Goal: Communication & Community: Answer question/provide support

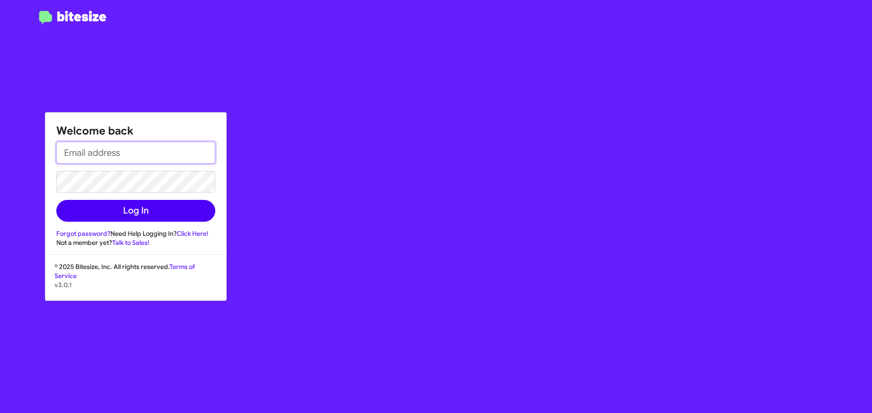
type input "[EMAIL_ADDRESS][DOMAIN_NAME]"
click at [139, 217] on button "Log In" at bounding box center [135, 211] width 159 height 22
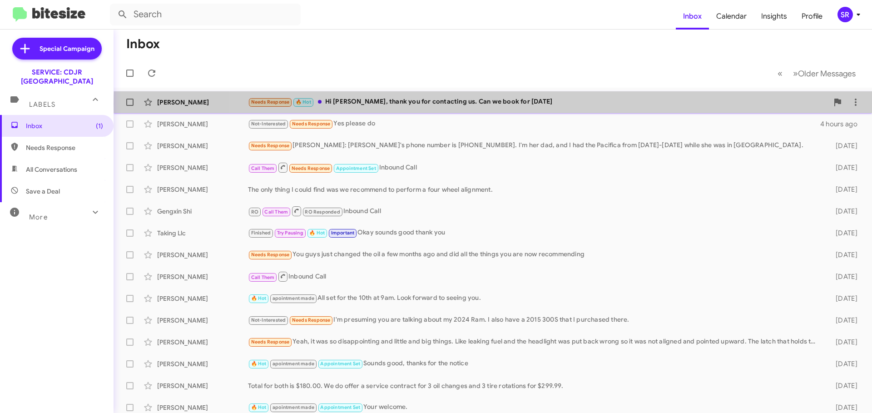
click at [524, 104] on div "Needs Response 🔥 Hot Hi [PERSON_NAME], thank you for contacting us. Can we book…" at bounding box center [538, 102] width 580 height 10
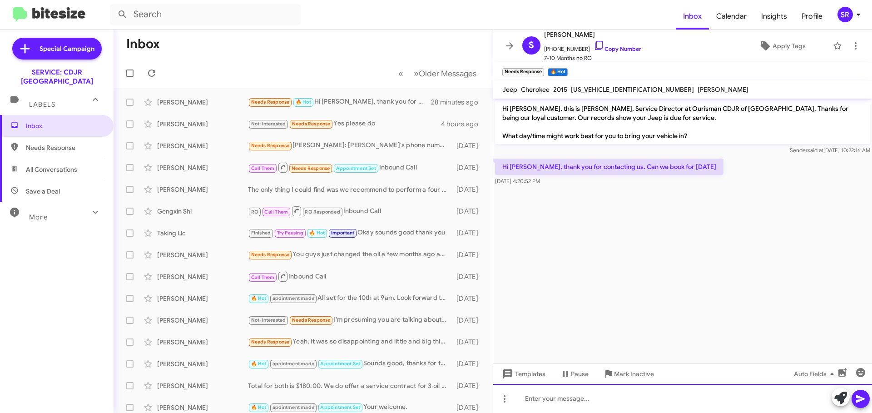
click at [563, 404] on div at bounding box center [682, 398] width 379 height 29
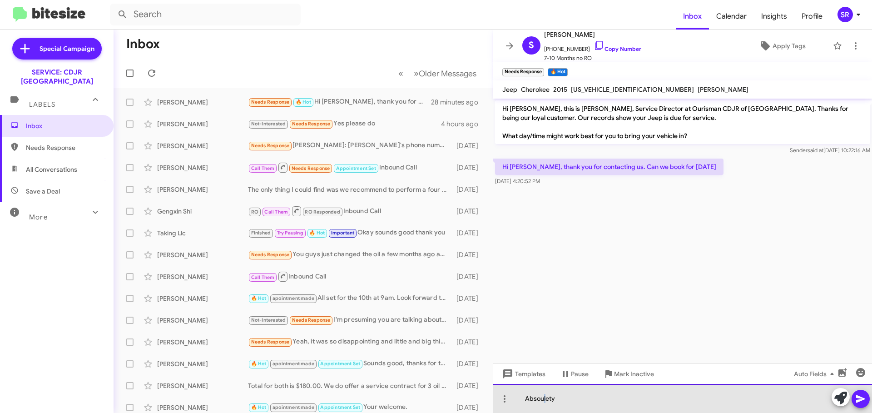
click at [545, 404] on div "Absoulety" at bounding box center [682, 398] width 379 height 29
click at [539, 404] on div "Absoulety" at bounding box center [682, 398] width 379 height 29
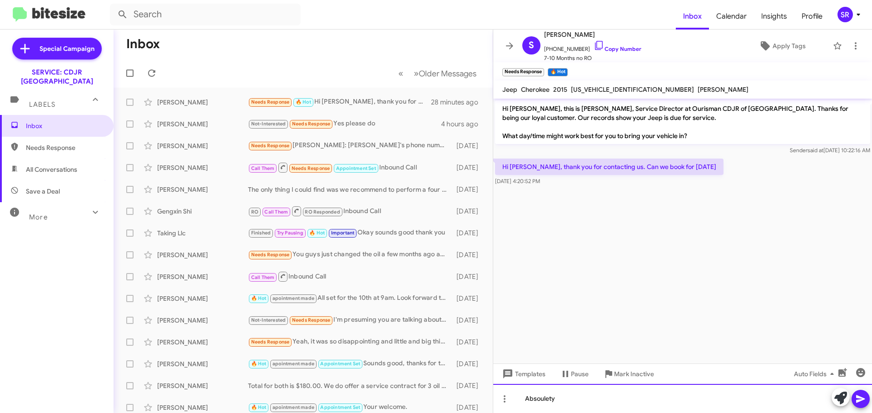
click at [539, 400] on div "Absoulety" at bounding box center [682, 398] width 379 height 29
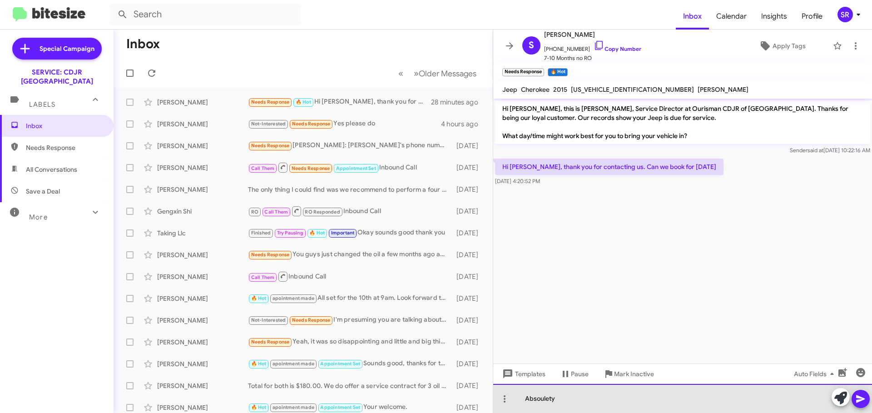
click at [535, 402] on div "Absoulety" at bounding box center [682, 398] width 379 height 29
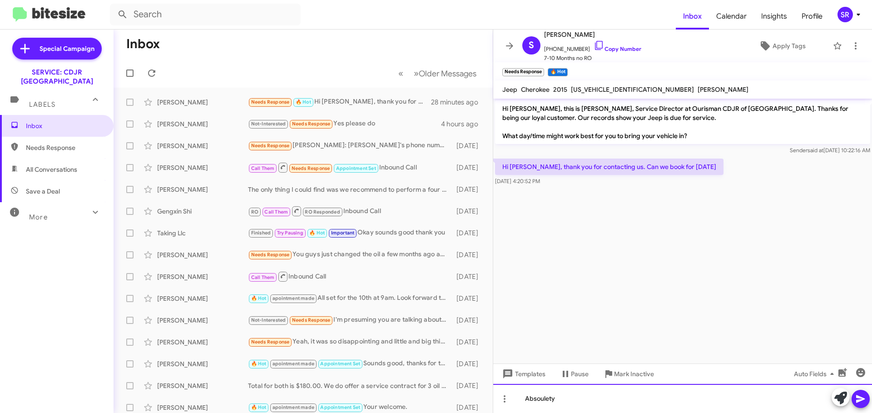
click at [555, 401] on div "Absoulety" at bounding box center [682, 398] width 379 height 29
click at [642, 400] on div "Absolutely, what time would work" at bounding box center [682, 398] width 379 height 29
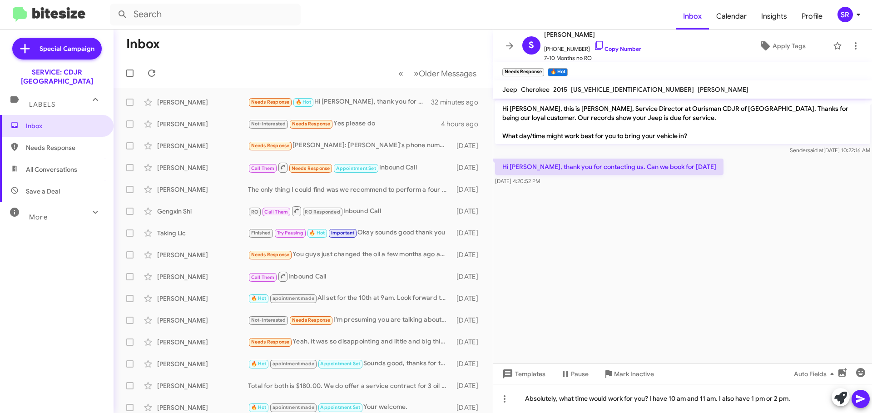
click at [860, 401] on icon at bounding box center [860, 399] width 9 height 8
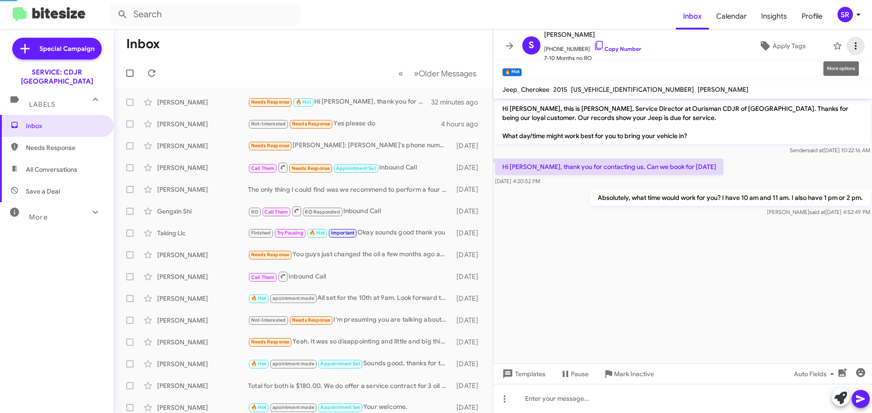
click at [855, 43] on icon at bounding box center [856, 45] width 2 height 7
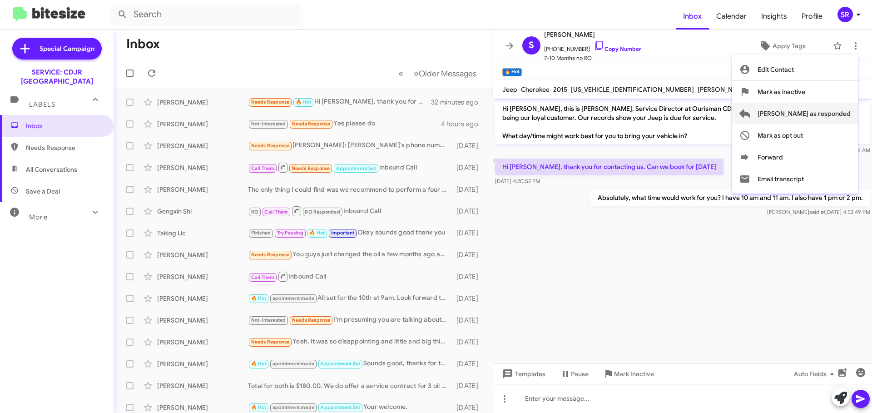
click at [819, 118] on span "[PERSON_NAME] as responded" at bounding box center [804, 114] width 93 height 22
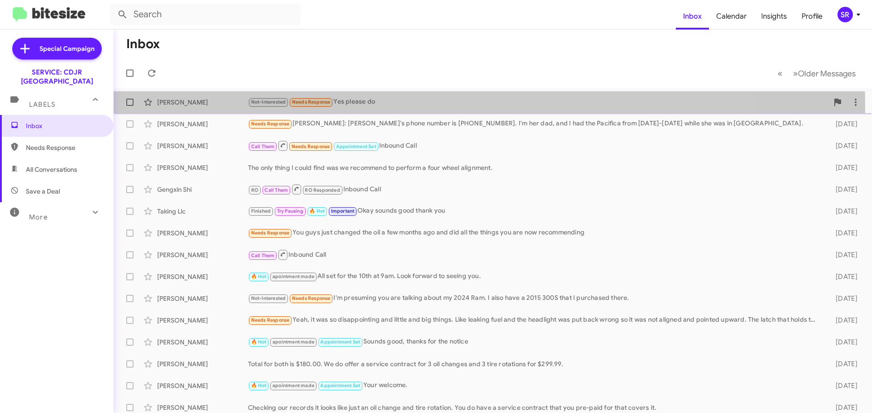
click at [406, 104] on div "Not-Interested Needs Response Yes please do" at bounding box center [538, 102] width 580 height 10
